Goal: Check status: Check status

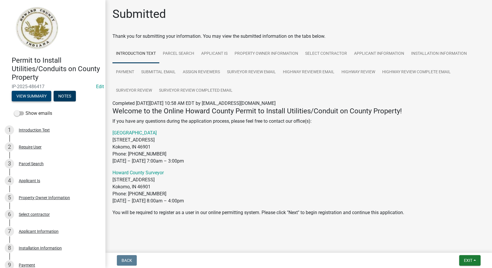
click at [19, 94] on button "View Summary" at bounding box center [32, 96] width 40 height 11
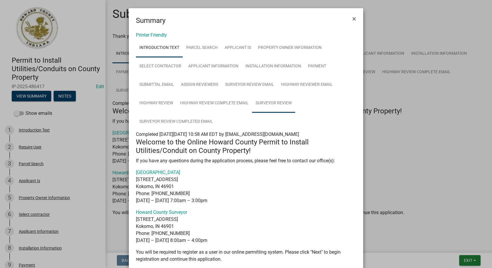
click at [278, 101] on link "Surveyor Review" at bounding box center [273, 103] width 43 height 19
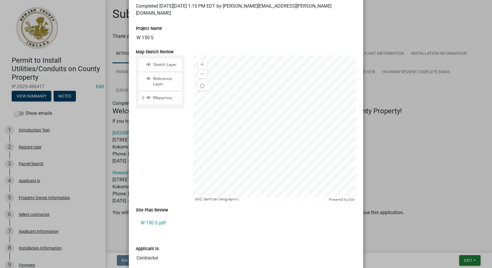
scroll to position [132, 0]
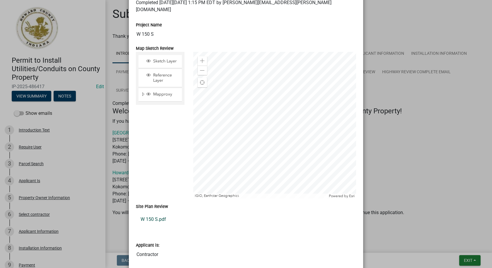
click at [160, 214] on link "W 150 S.pdf" at bounding box center [246, 220] width 220 height 14
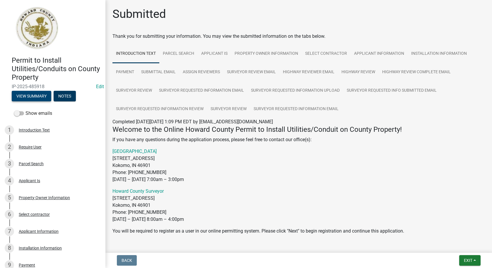
click at [33, 98] on button "View Summary" at bounding box center [32, 96] width 40 height 11
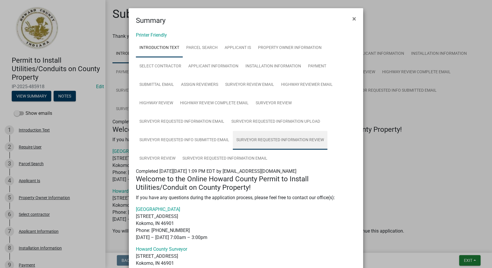
click at [276, 139] on link "Surveyor Requested Information REVIEW" at bounding box center [280, 140] width 95 height 19
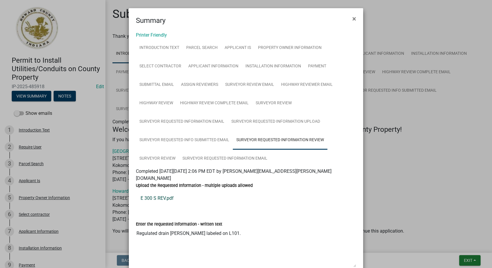
click at [167, 192] on link "E 300 S REV.pdf" at bounding box center [246, 198] width 220 height 14
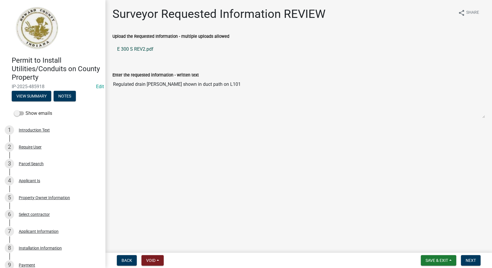
click at [137, 48] on link "E 300 S REV2.pdf" at bounding box center [299, 49] width 373 height 14
